Goal: Task Accomplishment & Management: Use online tool/utility

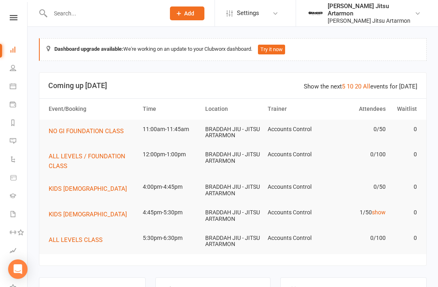
click at [9, 20] on link at bounding box center [13, 17] width 29 height 5
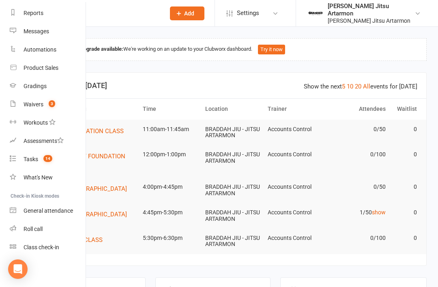
scroll to position [103, 0]
click at [44, 251] on link "Class check-in" at bounding box center [48, 247] width 77 height 18
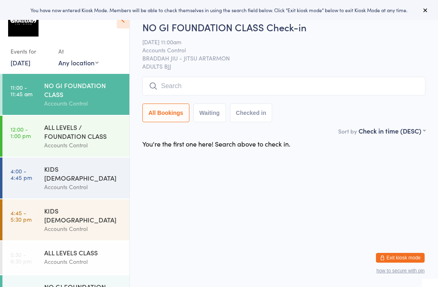
click at [315, 93] on input "search" at bounding box center [283, 86] width 283 height 19
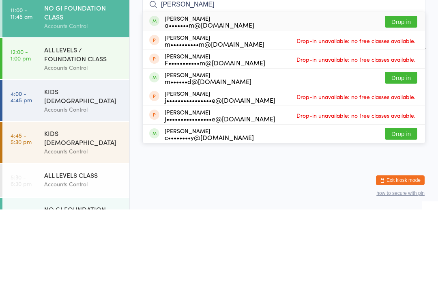
type input "[PERSON_NAME]"
click at [406, 93] on button "Drop in" at bounding box center [401, 99] width 32 height 12
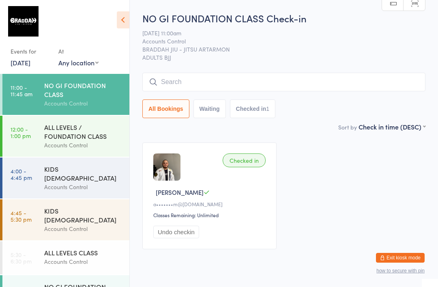
click at [350, 90] on input "search" at bounding box center [283, 82] width 283 height 19
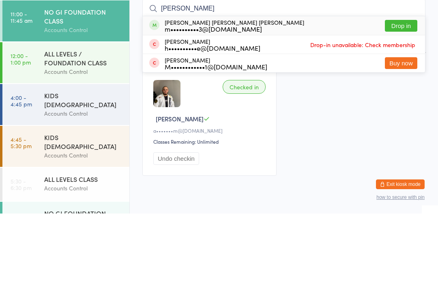
type input "[PERSON_NAME]"
click at [403, 93] on button "Drop in" at bounding box center [401, 99] width 32 height 12
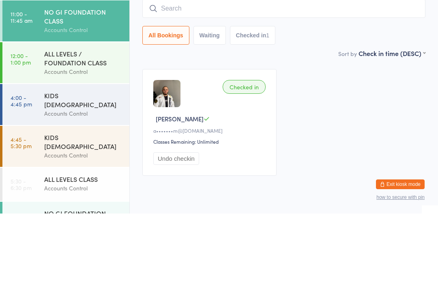
scroll to position [28, 0]
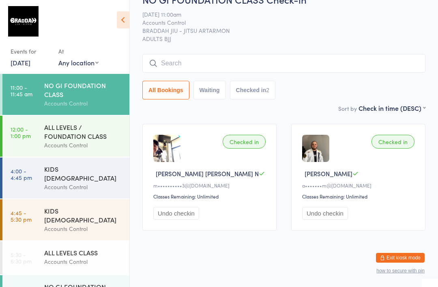
click at [202, 54] on input "search" at bounding box center [283, 63] width 283 height 19
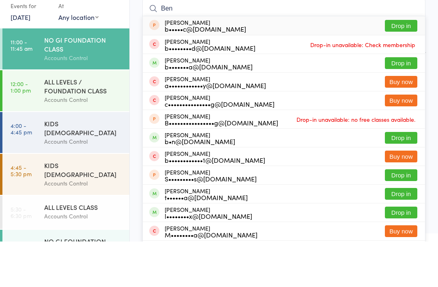
type input "Ben"
click at [409, 103] on button "Drop in" at bounding box center [401, 109] width 32 height 12
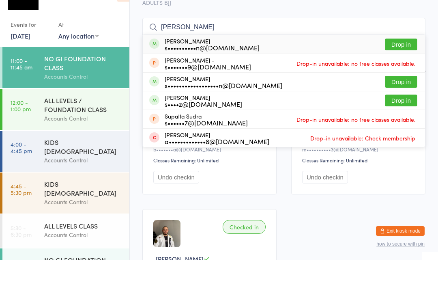
type input "[PERSON_NAME]"
click at [400, 65] on button "Drop in" at bounding box center [401, 71] width 32 height 12
